Goal: Task Accomplishment & Management: Manage account settings

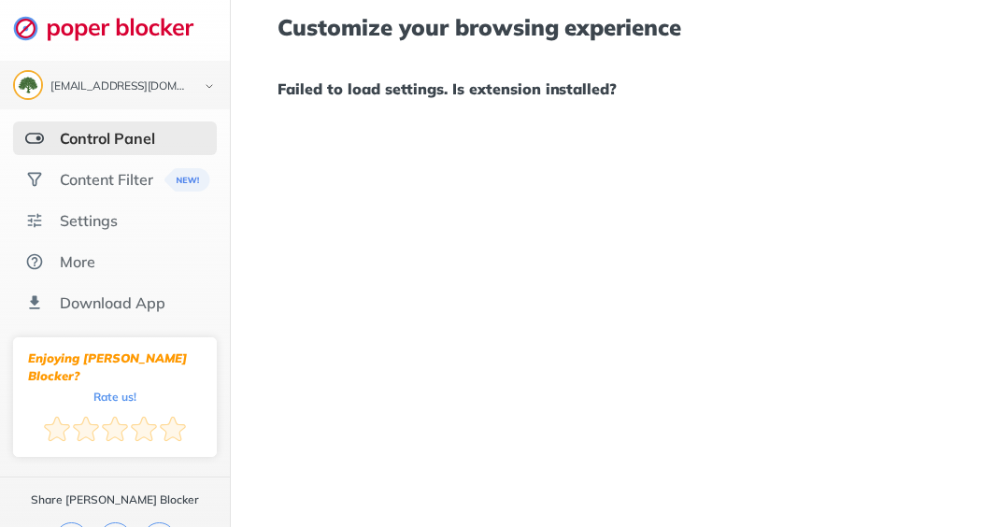
click at [131, 25] on img at bounding box center [113, 28] width 201 height 26
click at [110, 219] on div "Settings" at bounding box center [89, 220] width 58 height 19
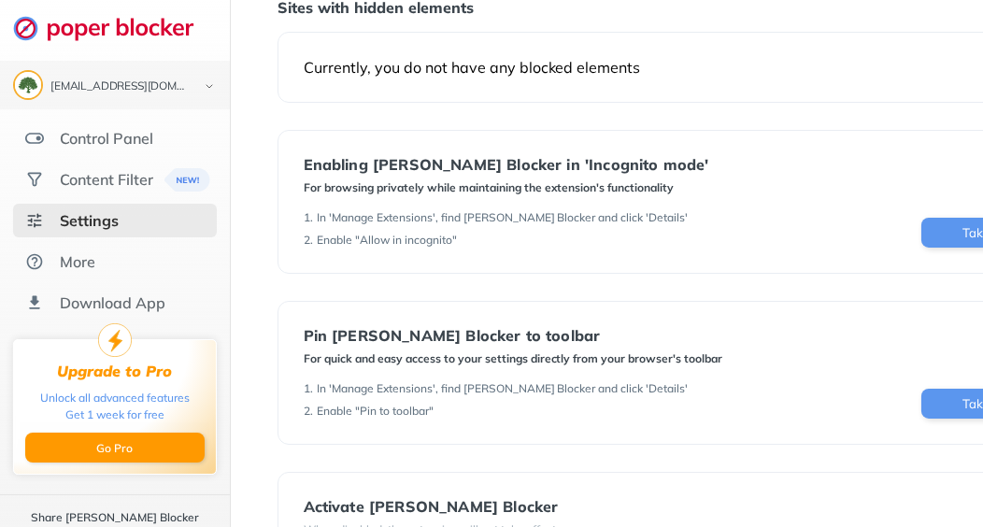
scroll to position [281, 0]
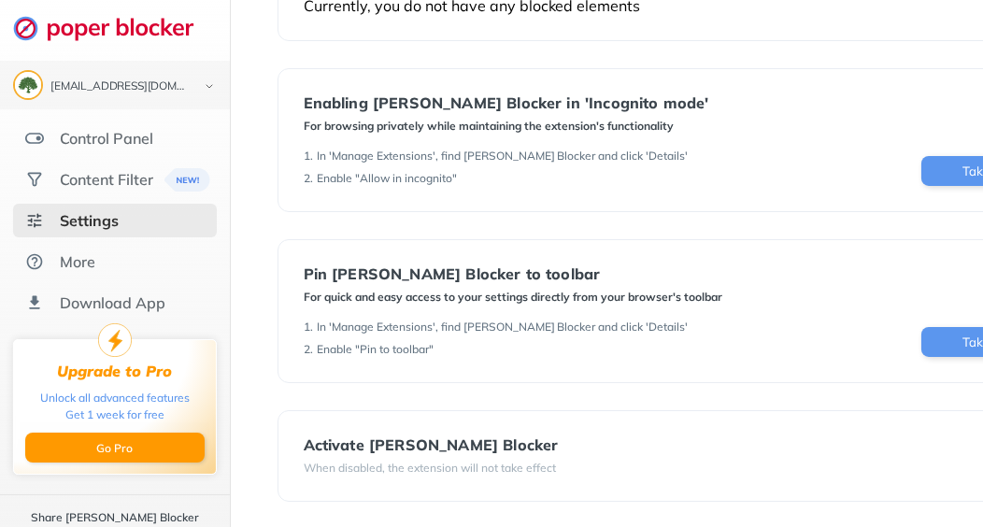
click at [406, 444] on div "Activate [PERSON_NAME] Blocker" at bounding box center [431, 444] width 255 height 17
click at [657, 431] on div "Activate [PERSON_NAME] Blocker When disabled, the extension will not take effect" at bounding box center [695, 456] width 834 height 92
drag, startPoint x: 373, startPoint y: 420, endPoint x: 471, endPoint y: 428, distance: 98.5
click at [419, 435] on div "Activate [PERSON_NAME] Blocker When disabled, the extension will not take effect" at bounding box center [695, 456] width 834 height 92
click at [852, 442] on div "Activate [PERSON_NAME] Blocker When disabled, the extension will not take effect" at bounding box center [694, 455] width 781 height 39
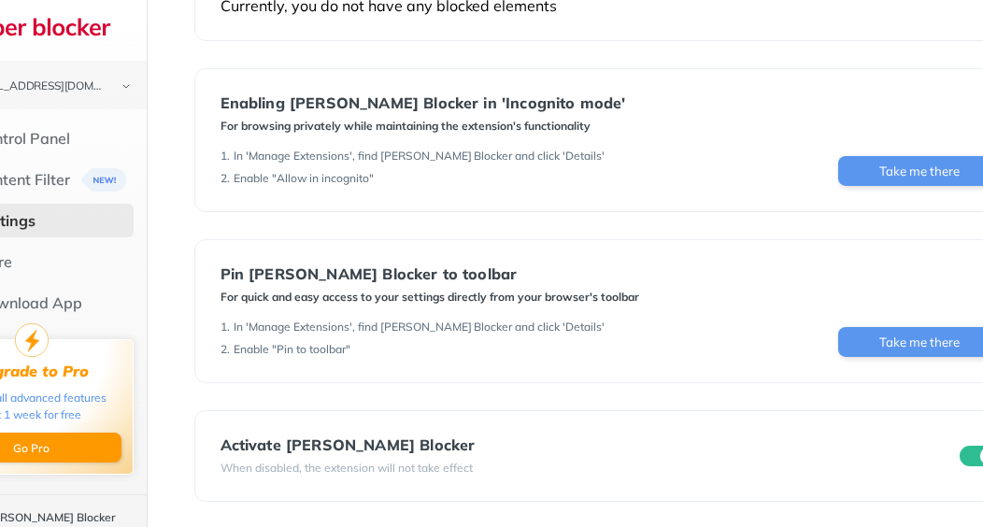
scroll to position [281, 173]
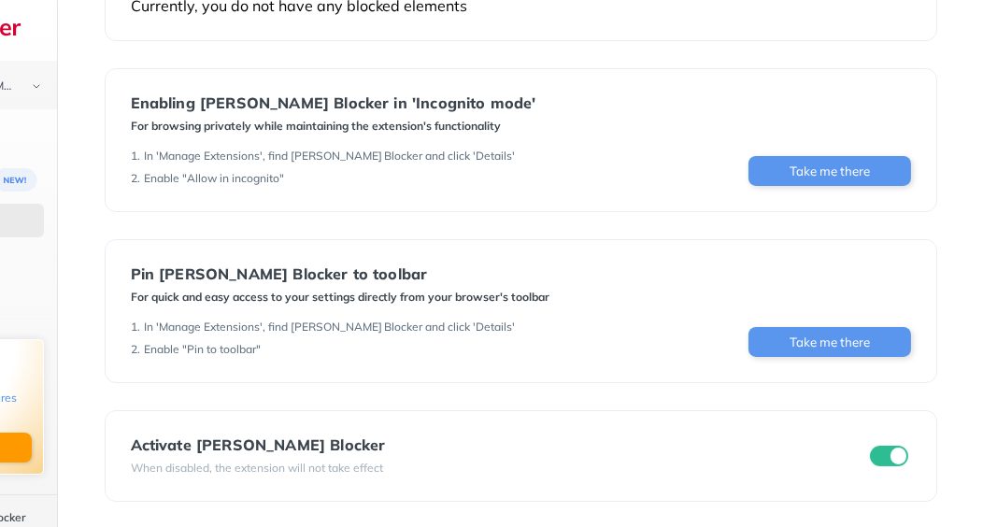
click at [893, 449] on input "checkbox" at bounding box center [889, 456] width 39 height 21
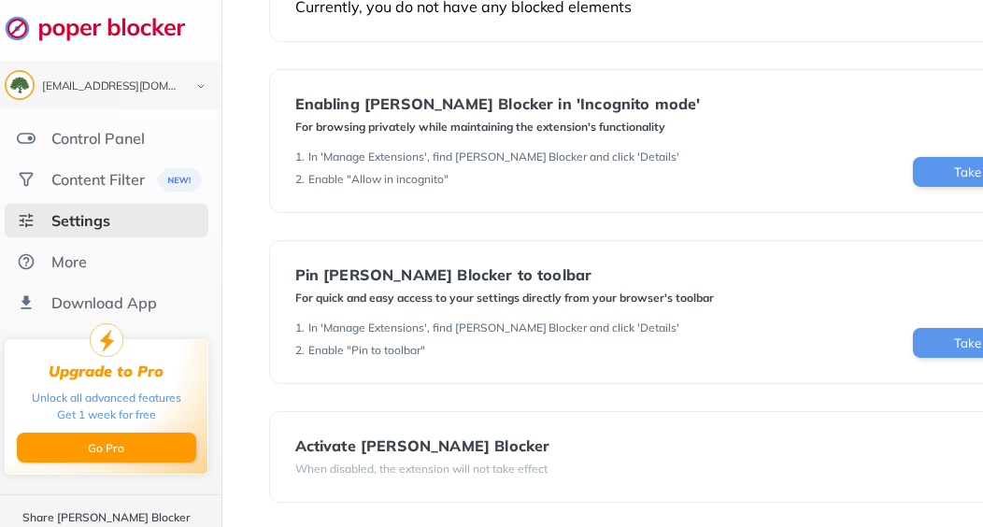
scroll to position [280, 7]
